Goal: Task Accomplishment & Management: Manage account settings

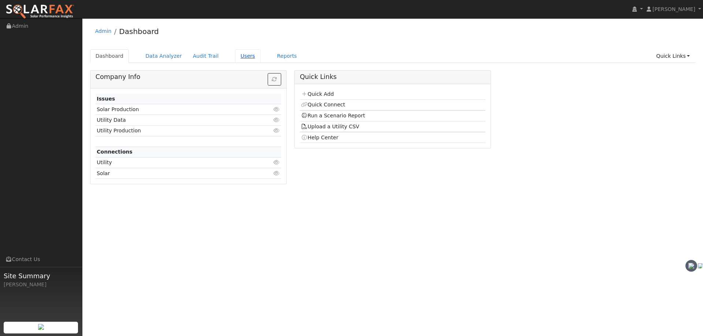
click at [235, 56] on link "Users" at bounding box center [248, 56] width 26 height 14
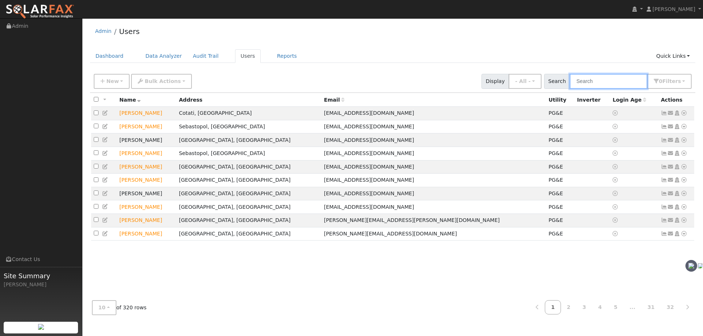
click at [587, 84] on input "text" at bounding box center [608, 81] width 78 height 15
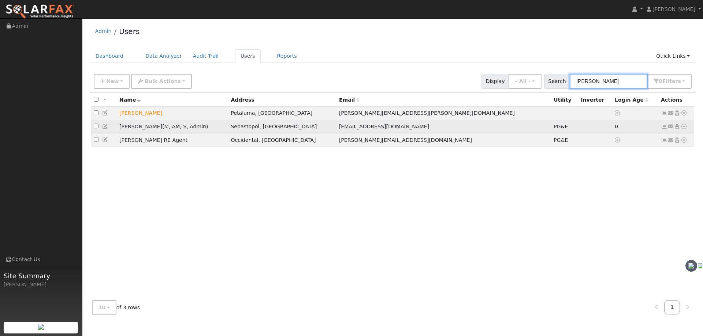
type input "jason"
click at [682, 126] on icon at bounding box center [683, 126] width 7 height 5
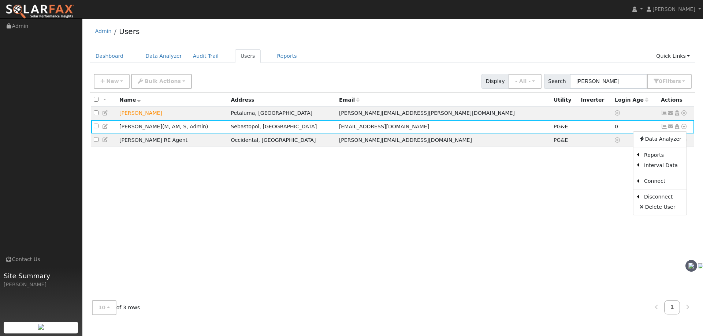
click at [464, 178] on div "All None All on page None on page Name Address Email Utility Inverter Login Age…" at bounding box center [392, 194] width 605 height 202
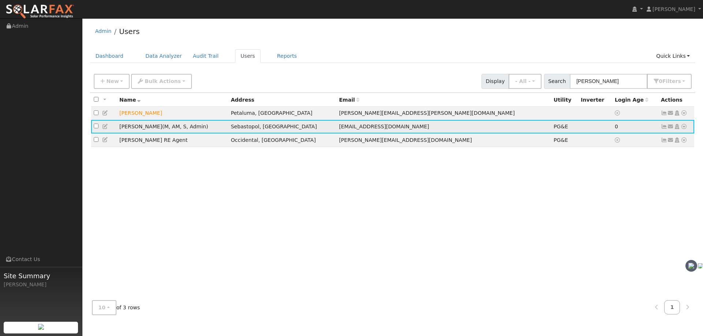
click at [104, 129] on icon at bounding box center [105, 126] width 7 height 5
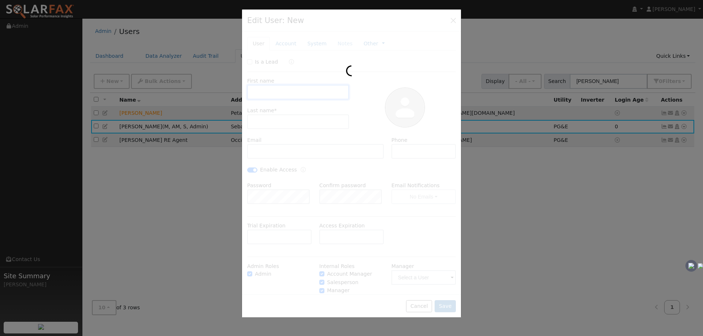
type input "Jason"
type input "Jackson"
type input "jjackson@vitalenergysolar.com"
checkbox input "true"
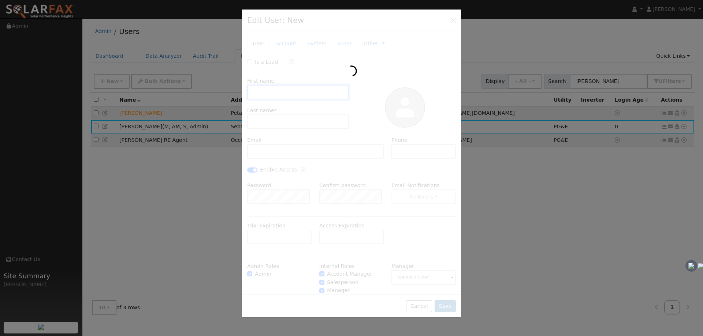
checkbox input "true"
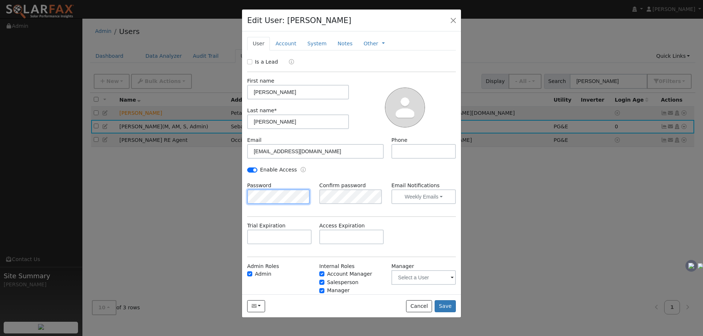
click at [207, 196] on div "Edit User: Jason Jackson Jays House Jays House 11705 Barnett Valley Rd, Sebasto…" at bounding box center [351, 168] width 703 height 336
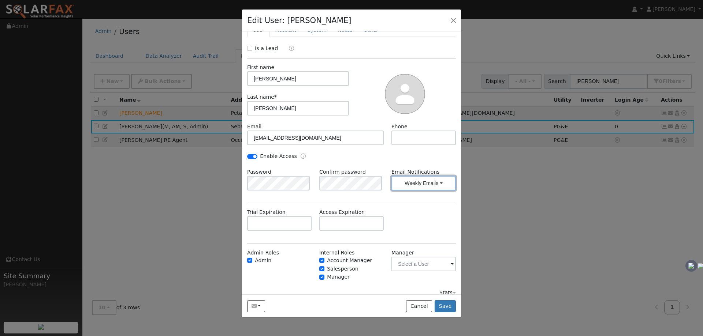
scroll to position [21, 0]
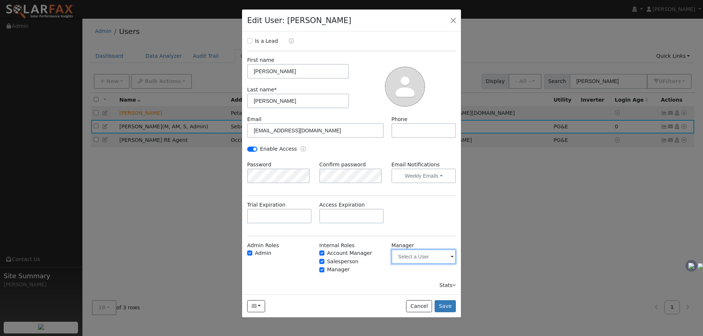
click at [408, 258] on input "text" at bounding box center [423, 257] width 64 height 15
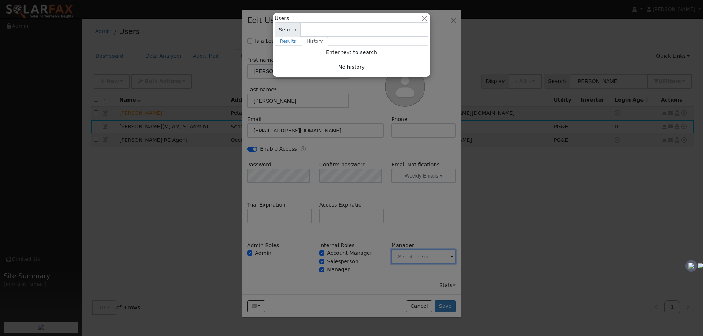
click at [409, 258] on div at bounding box center [351, 168] width 703 height 336
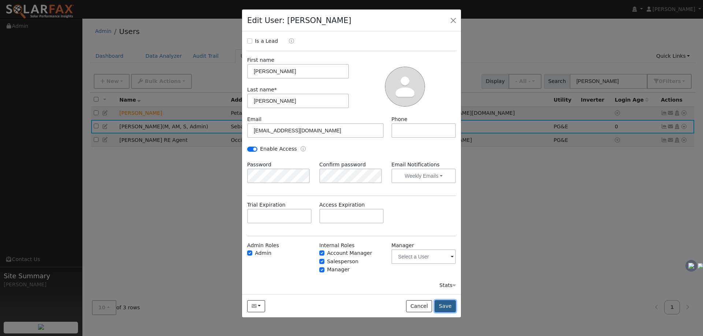
click at [444, 304] on button "Save" at bounding box center [444, 306] width 21 height 12
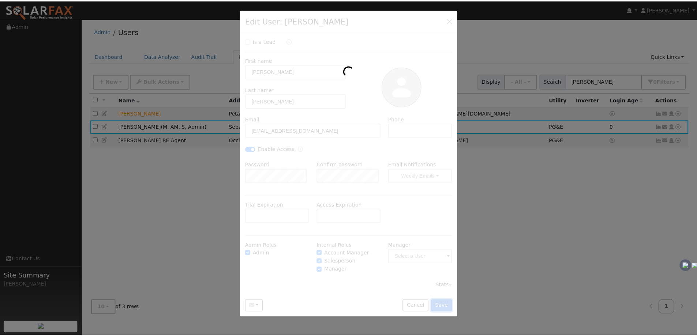
scroll to position [0, 0]
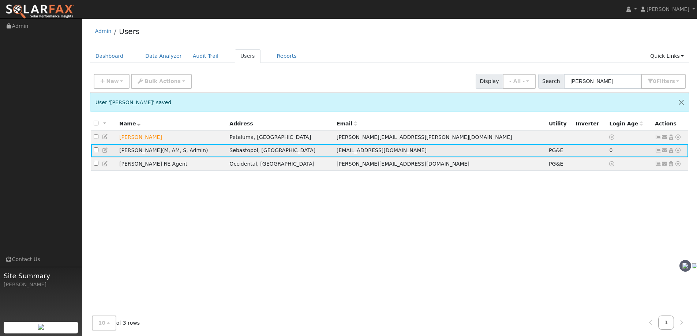
click at [672, 152] on icon at bounding box center [671, 150] width 7 height 5
